Goal: Transaction & Acquisition: Purchase product/service

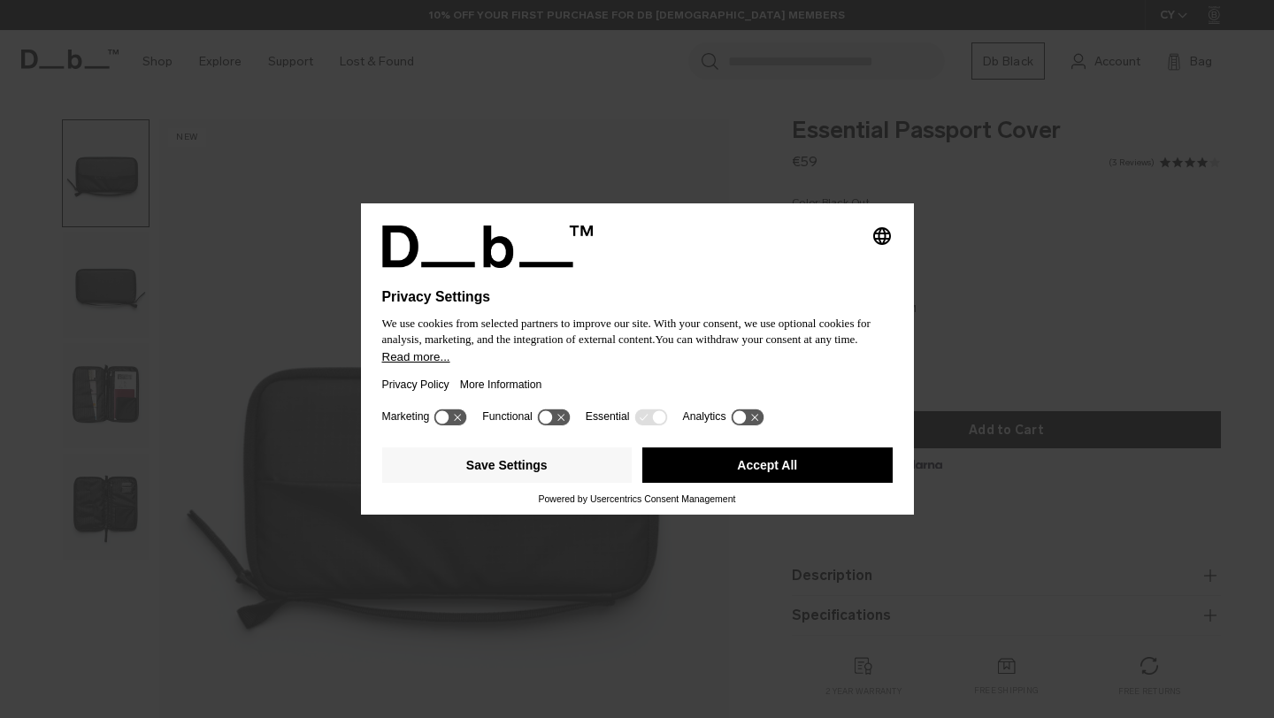
click at [720, 474] on button "Accept All" at bounding box center [767, 465] width 250 height 35
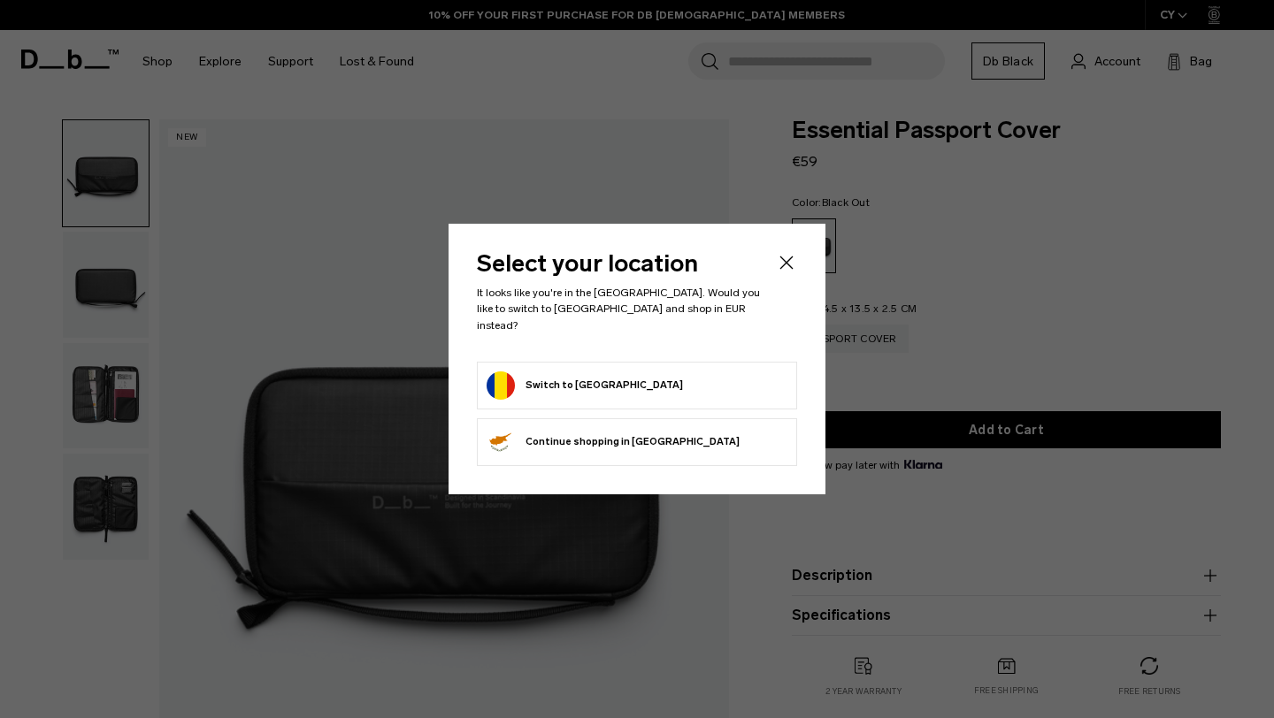
click at [605, 377] on button "Switch to Romania" at bounding box center [585, 386] width 196 height 28
